Goal: Find specific page/section

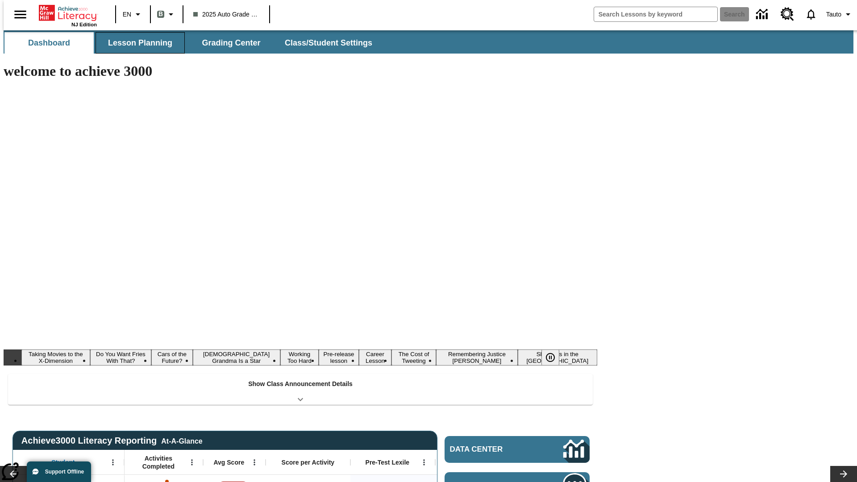
click at [137, 43] on button "Lesson Planning" at bounding box center [139, 42] width 89 height 21
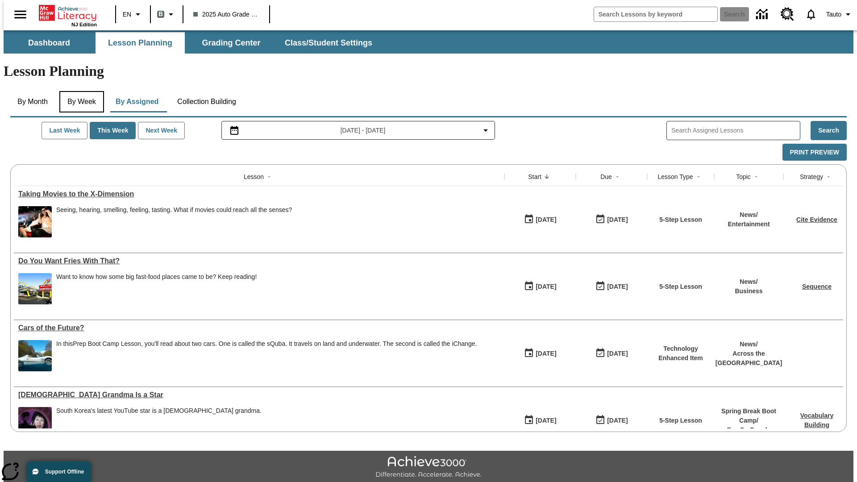
click at [80, 91] on button "By Week" at bounding box center [81, 101] width 45 height 21
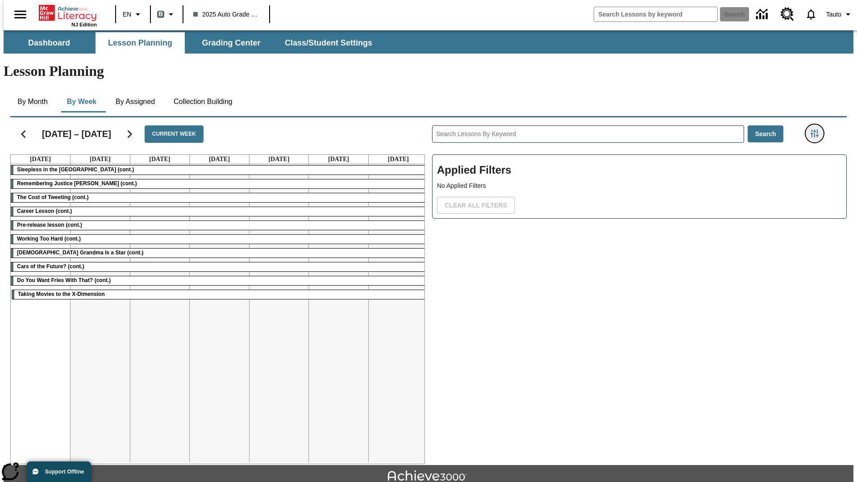
click at [817, 129] on icon "Filters Side menu" at bounding box center [814, 133] width 8 height 8
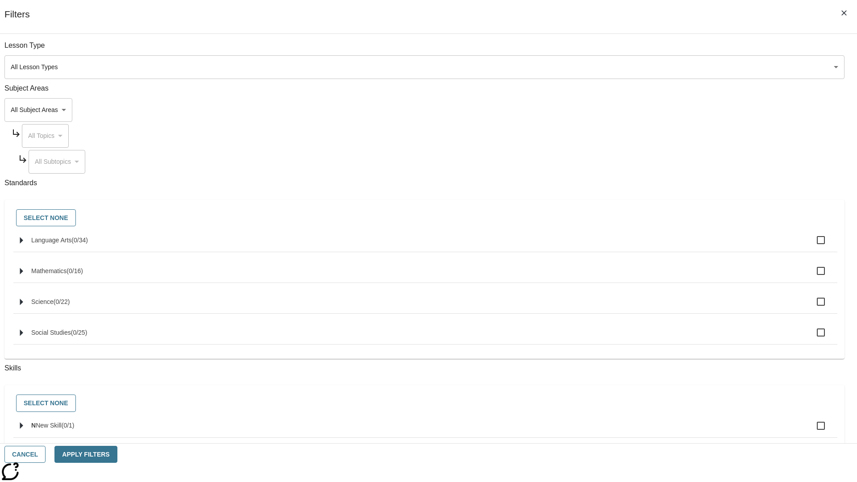
click at [643, 67] on body "Skip to main content NJ Edition EN B 2025 Auto Grade 1 B Search 0 Tauto Dashboa…" at bounding box center [429, 276] width 850 height 492
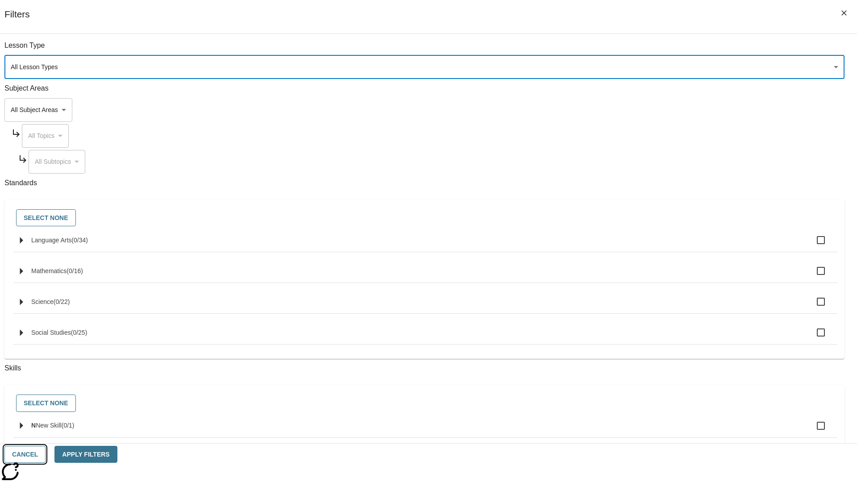
click at [46, 454] on button "Cancel" at bounding box center [24, 454] width 41 height 17
click at [64, 12] on icon "Home" at bounding box center [68, 13] width 59 height 18
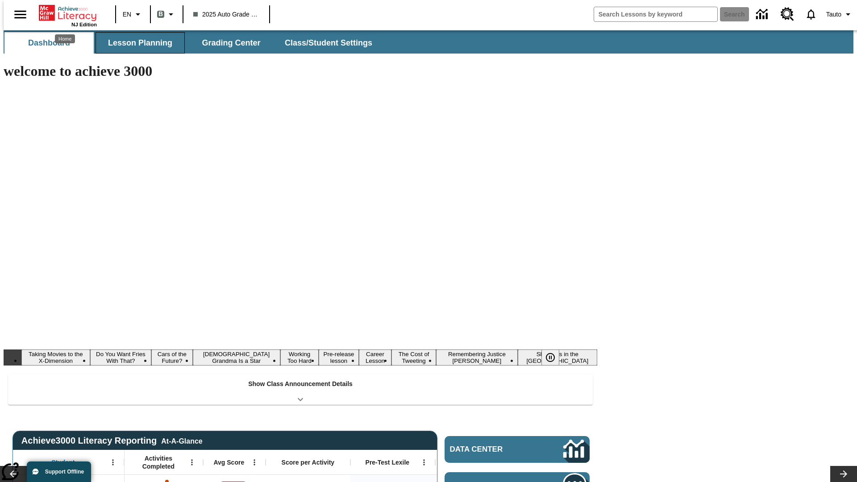
click at [137, 43] on button "Lesson Planning" at bounding box center [139, 42] width 89 height 21
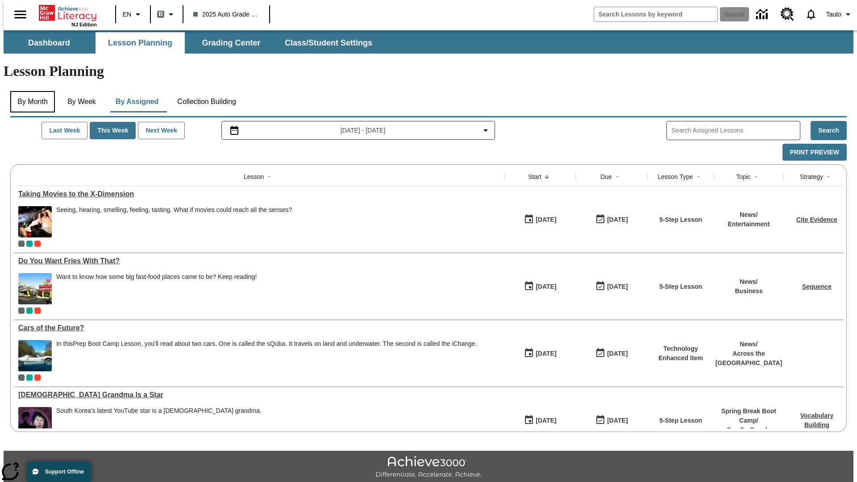
click at [30, 91] on button "By Month" at bounding box center [32, 101] width 45 height 21
